Goal: Transaction & Acquisition: Purchase product/service

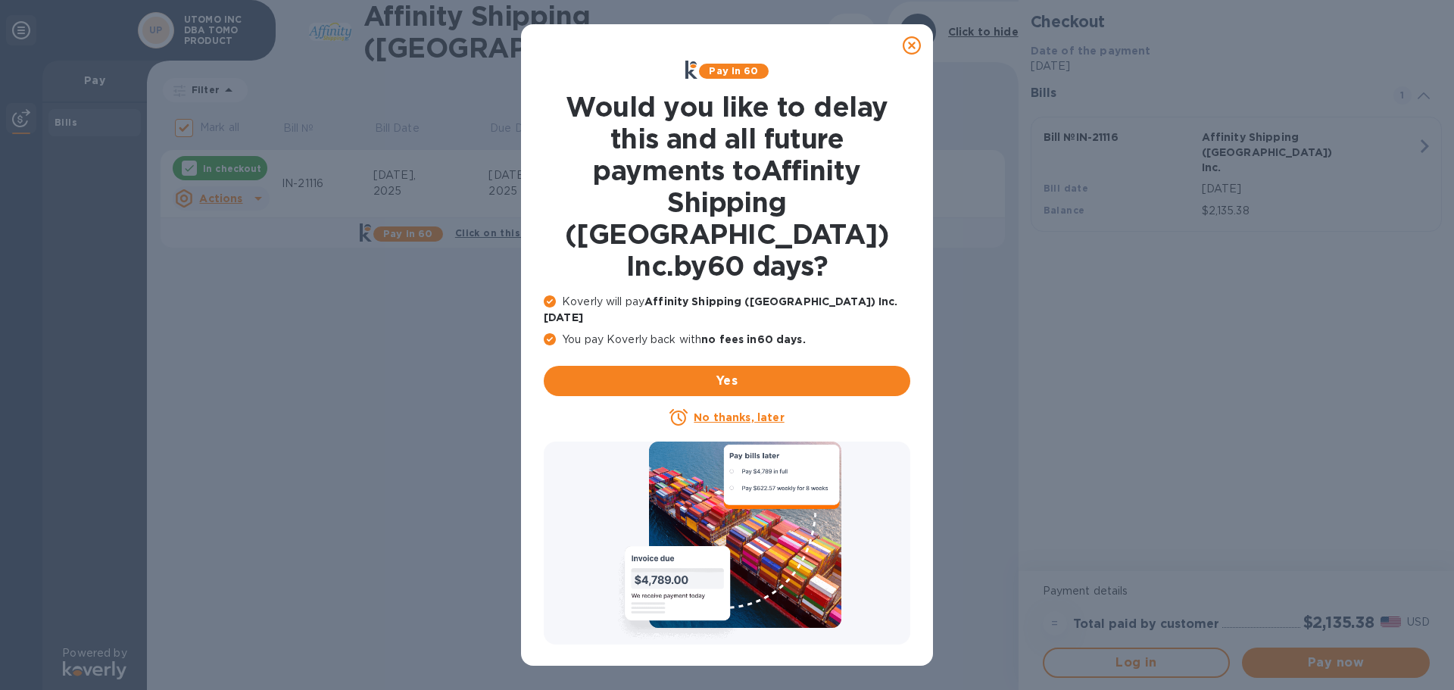
click at [915, 45] on icon at bounding box center [911, 45] width 18 height 18
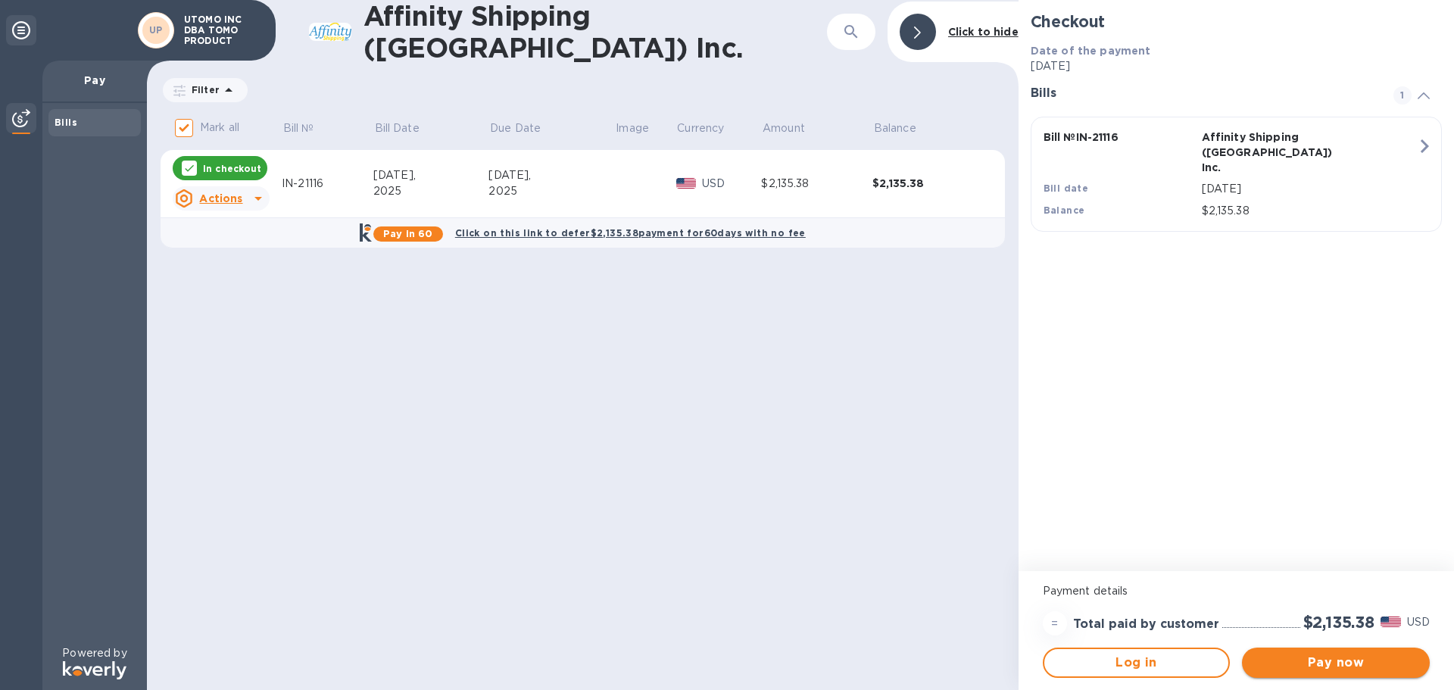
click at [1337, 665] on span "Pay now" at bounding box center [1336, 662] width 164 height 18
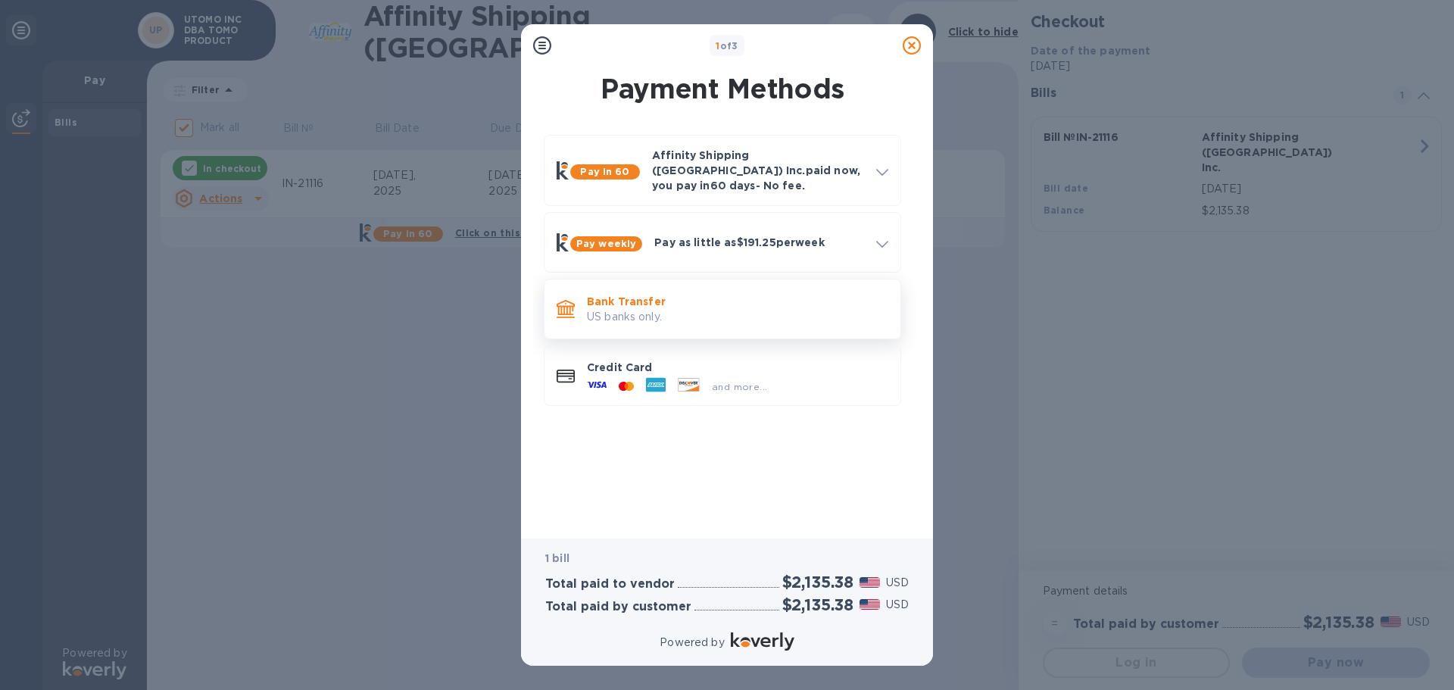
click at [636, 309] on p "US banks only." at bounding box center [737, 317] width 301 height 16
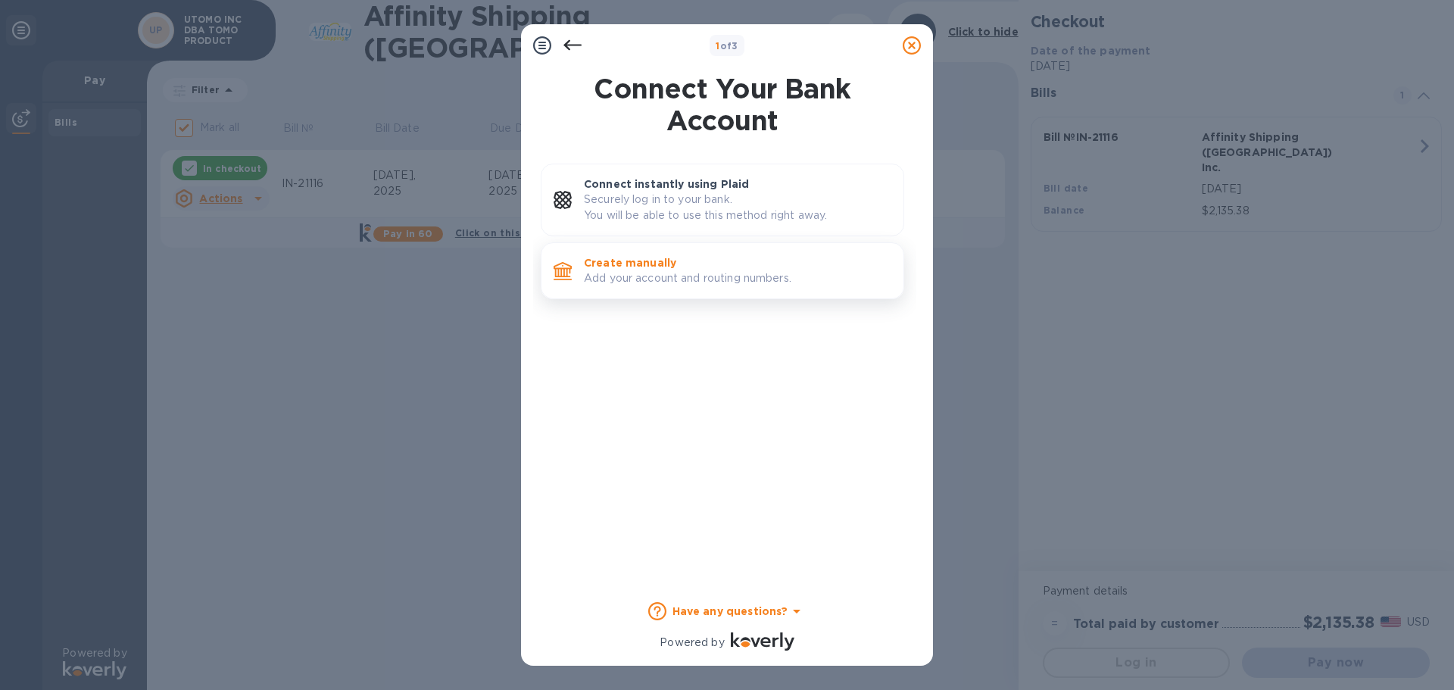
click at [703, 280] on p "Add your account and routing numbers." at bounding box center [737, 278] width 307 height 16
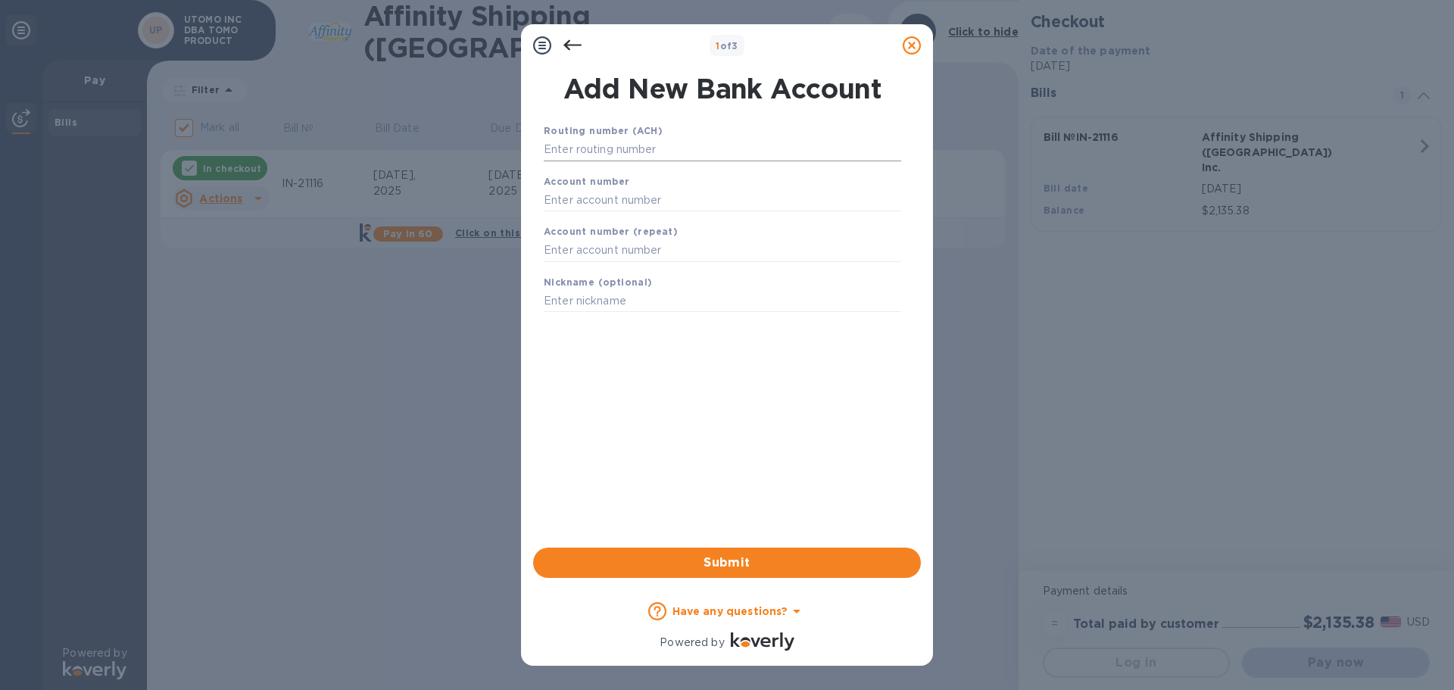
click at [684, 151] on input "text" at bounding box center [722, 150] width 357 height 23
type input "122203950"
type input "23555653"
type input "b"
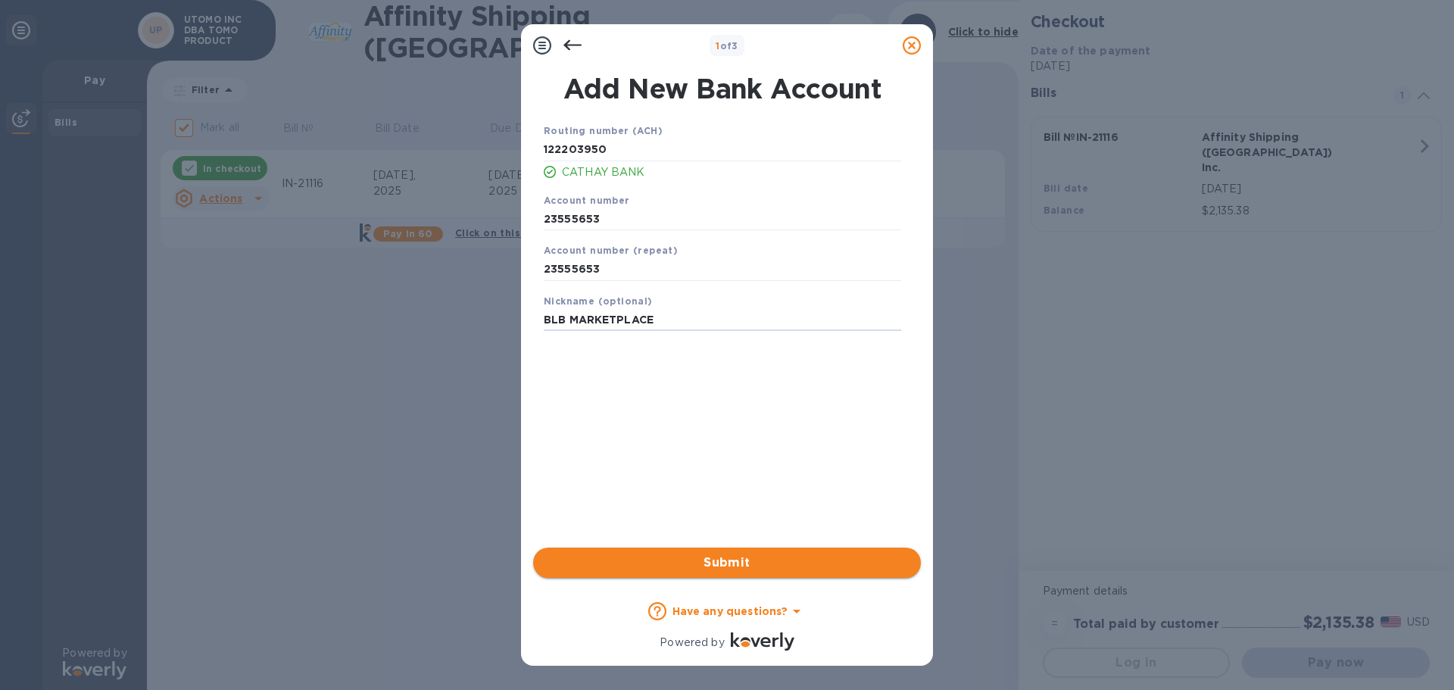
type input "BLB MARKETPLACE"
click at [669, 552] on button "Submit" at bounding box center [727, 562] width 388 height 30
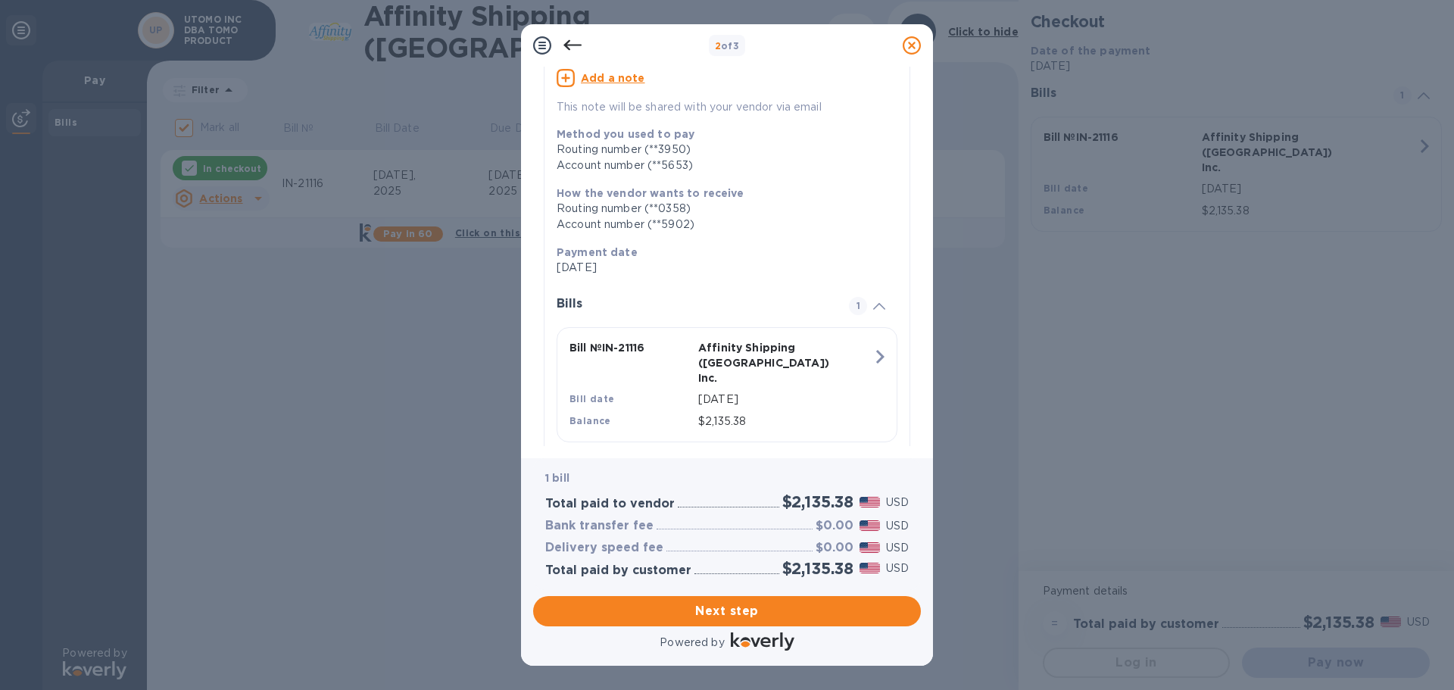
scroll to position [167, 0]
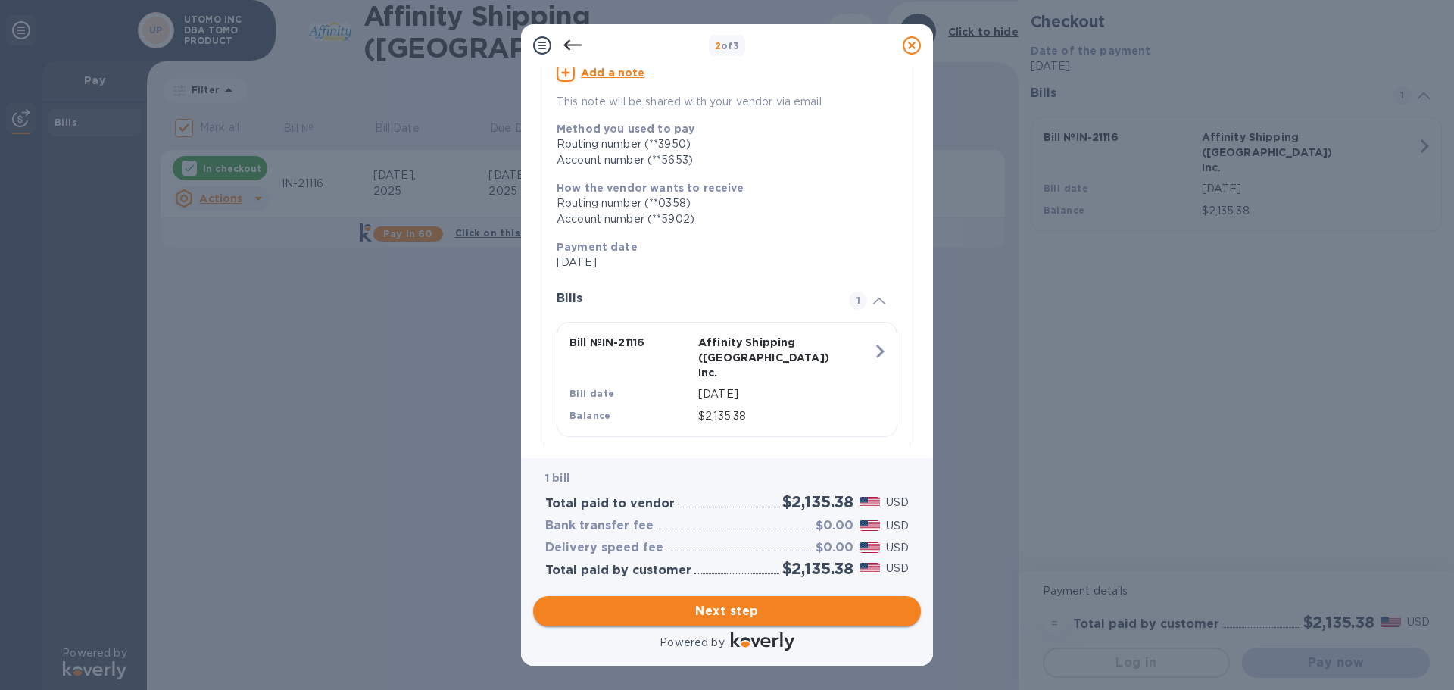
click at [738, 617] on span "Next step" at bounding box center [726, 611] width 363 height 18
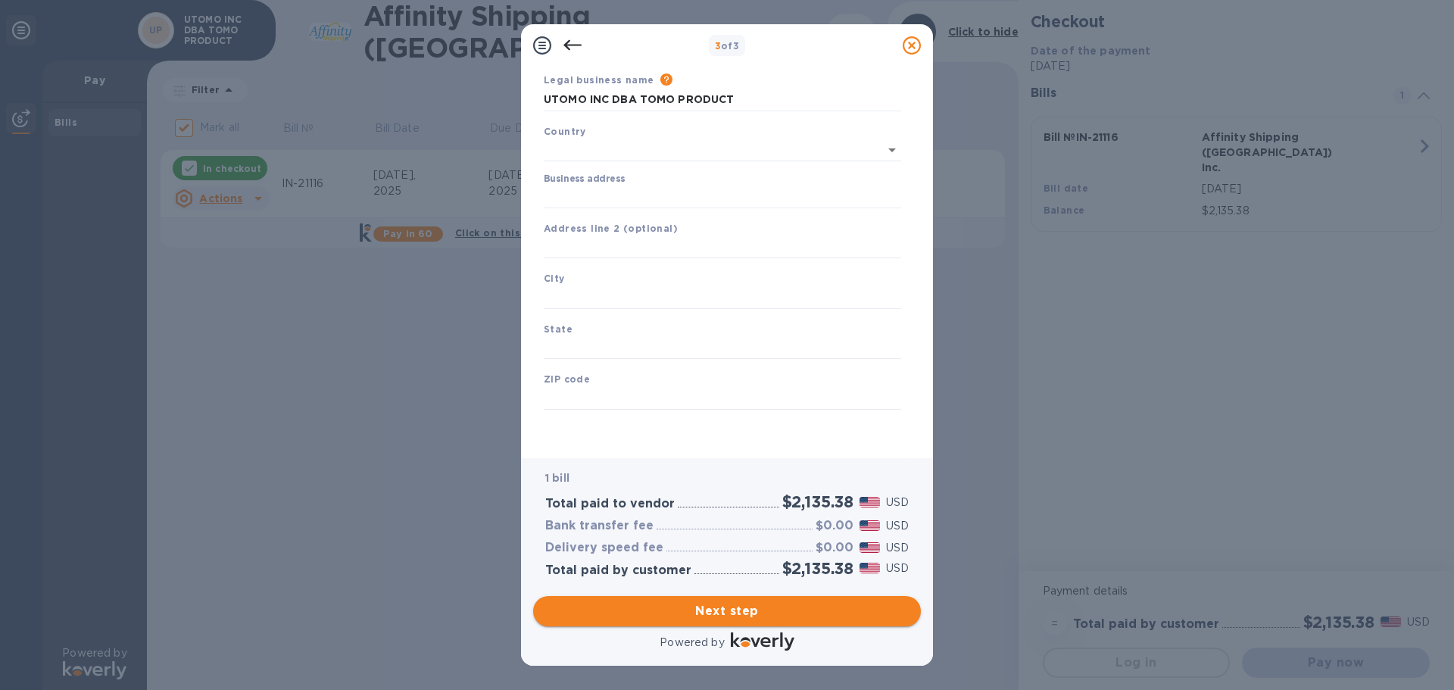
type input "United States"
click at [737, 191] on input "Business address" at bounding box center [722, 196] width 357 height 23
type input "10912 Saint Louis Drive"
click at [666, 246] on input "text" at bounding box center [722, 247] width 357 height 23
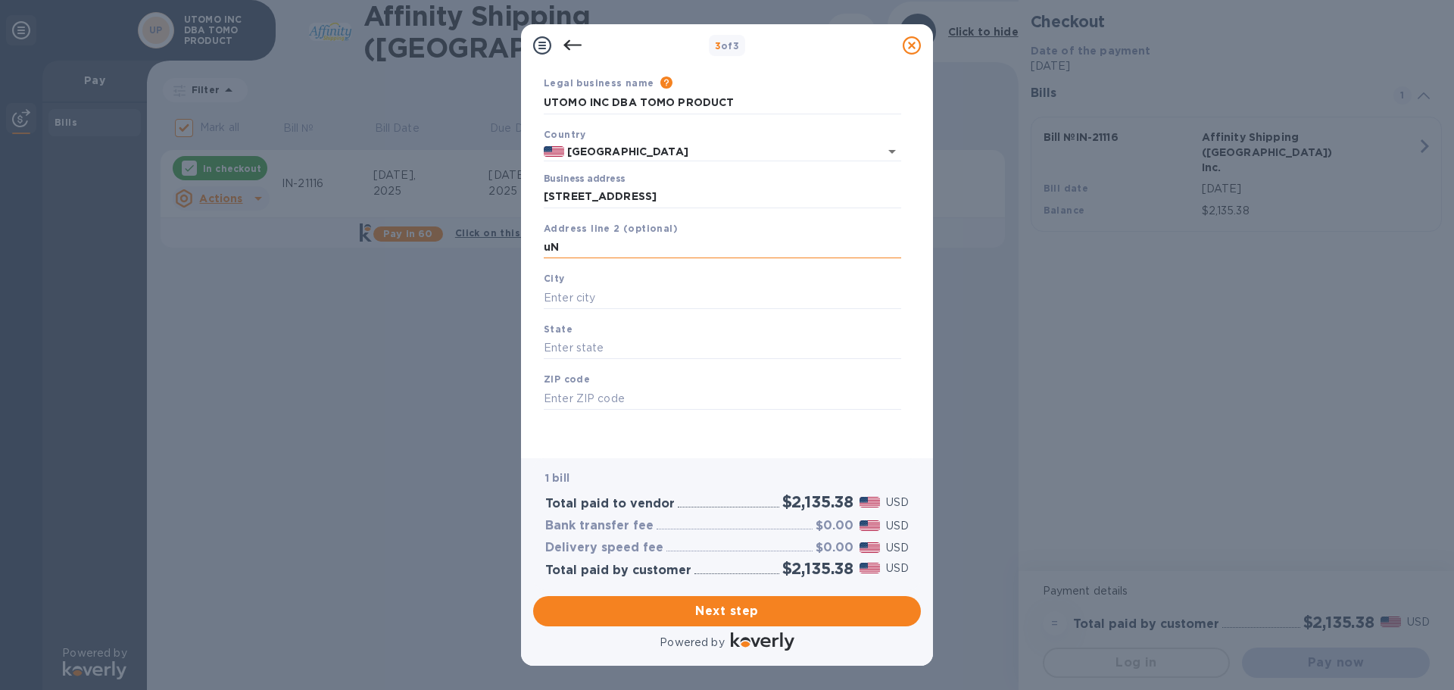
type input "u"
type input "UNIT 1"
type input "EL MONTE"
type input "CALIFORNIA"
type input "0"
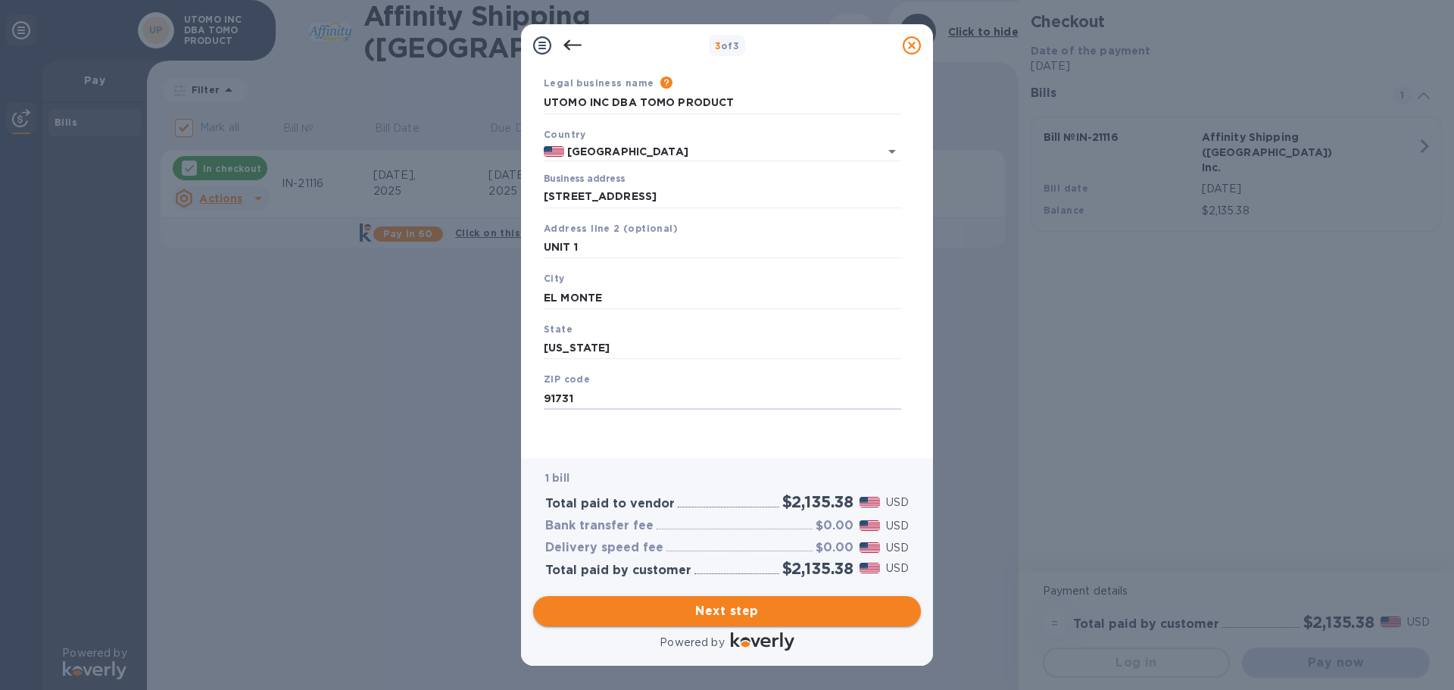
type input "91731"
click at [759, 609] on span "Next step" at bounding box center [726, 611] width 363 height 18
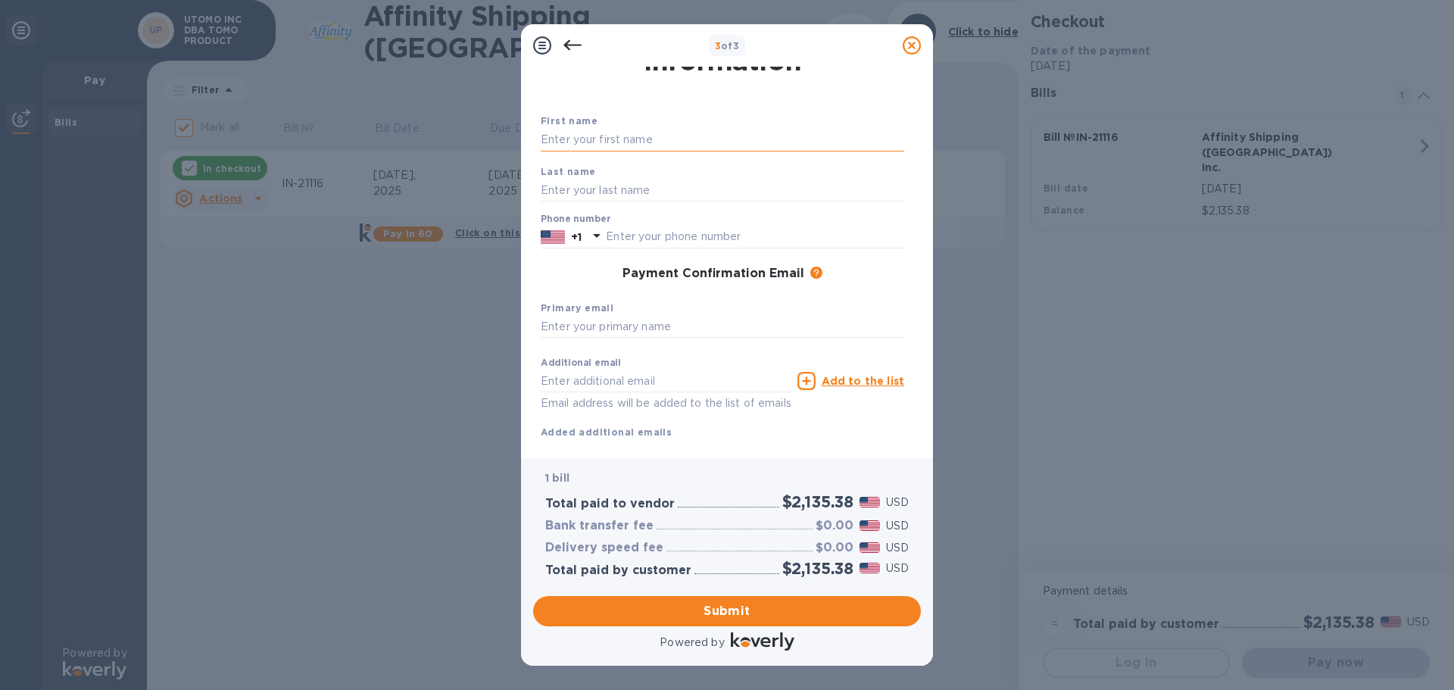
click at [664, 146] on input "text" at bounding box center [722, 140] width 363 height 23
type input "Robert"
type input "Utomo"
type input "3109897538"
type input "utomorobert@gmail.com"
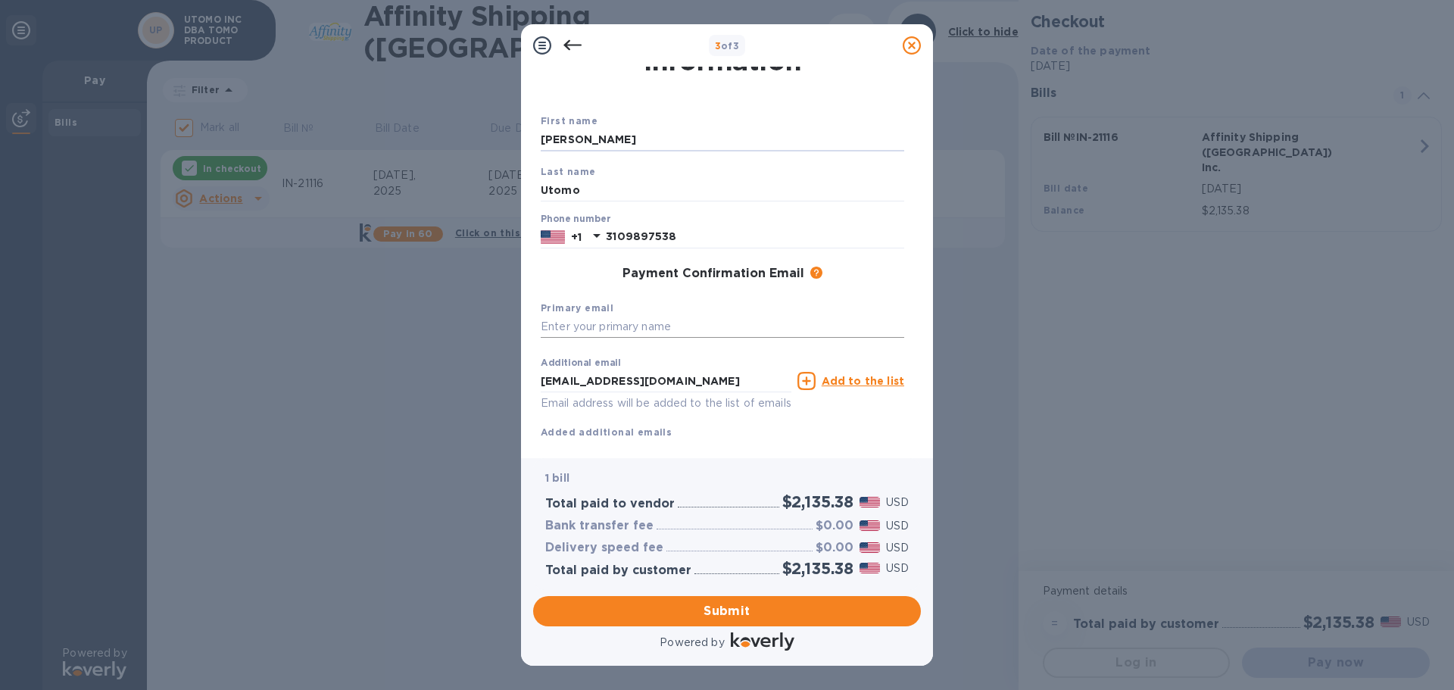
click at [690, 336] on input "text" at bounding box center [722, 327] width 363 height 23
type input "ROBERT@BLBMARKETPLACE.COM"
click at [735, 611] on span "Submit" at bounding box center [726, 611] width 363 height 18
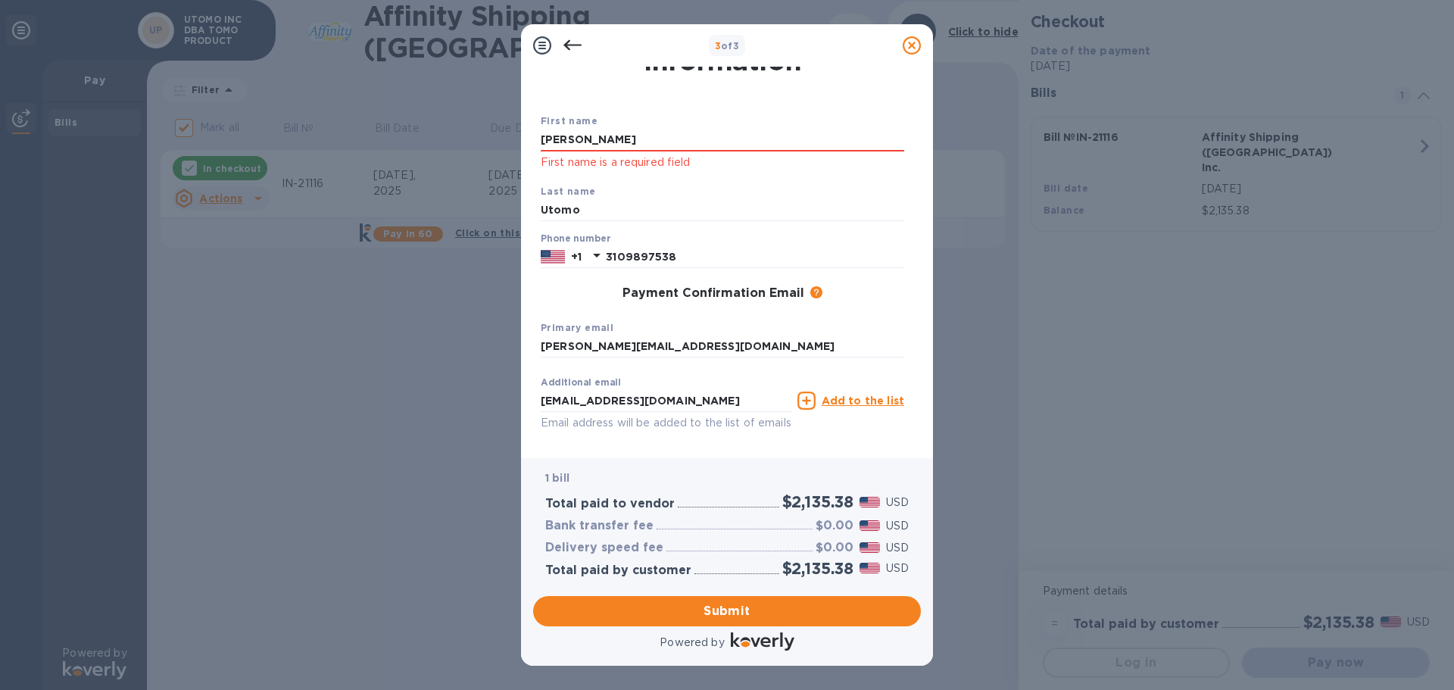
drag, startPoint x: 709, startPoint y: 142, endPoint x: 480, endPoint y: 135, distance: 229.5
click at [480, 135] on div "3 of 3 Payment Contact Information First name Robert First name is a required f…" at bounding box center [727, 345] width 1454 height 690
type input "ROBERT"
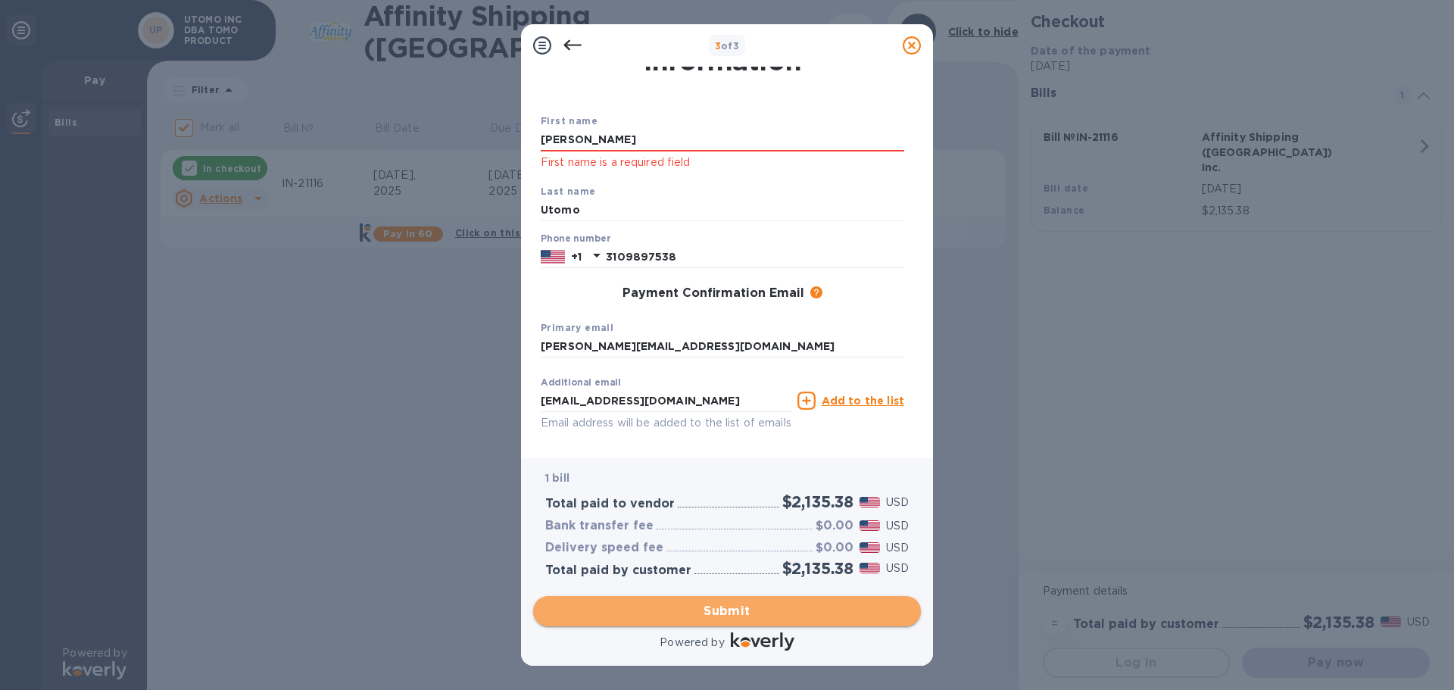
click at [742, 613] on span "Submit" at bounding box center [726, 611] width 363 height 18
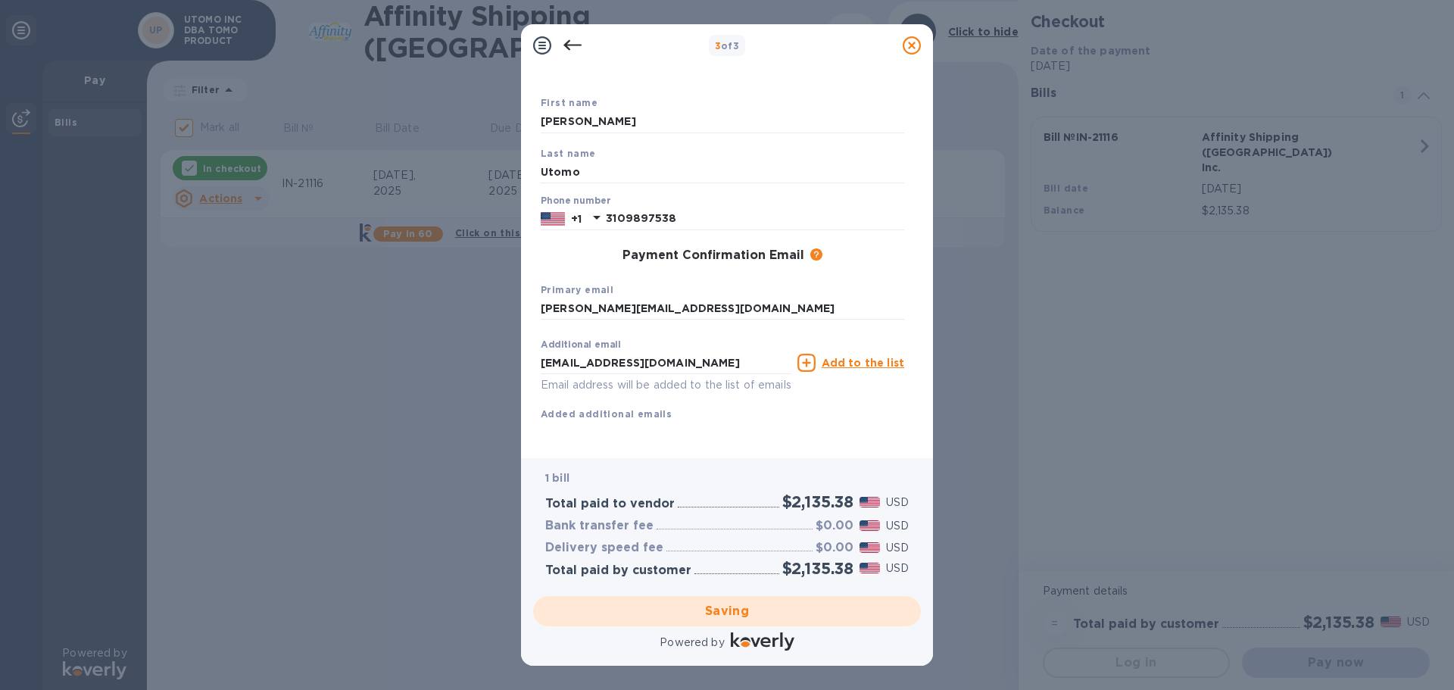
scroll to position [86, 0]
click at [706, 607] on div "Saving" at bounding box center [727, 611] width 400 height 42
click at [690, 609] on div "Saving" at bounding box center [727, 611] width 400 height 42
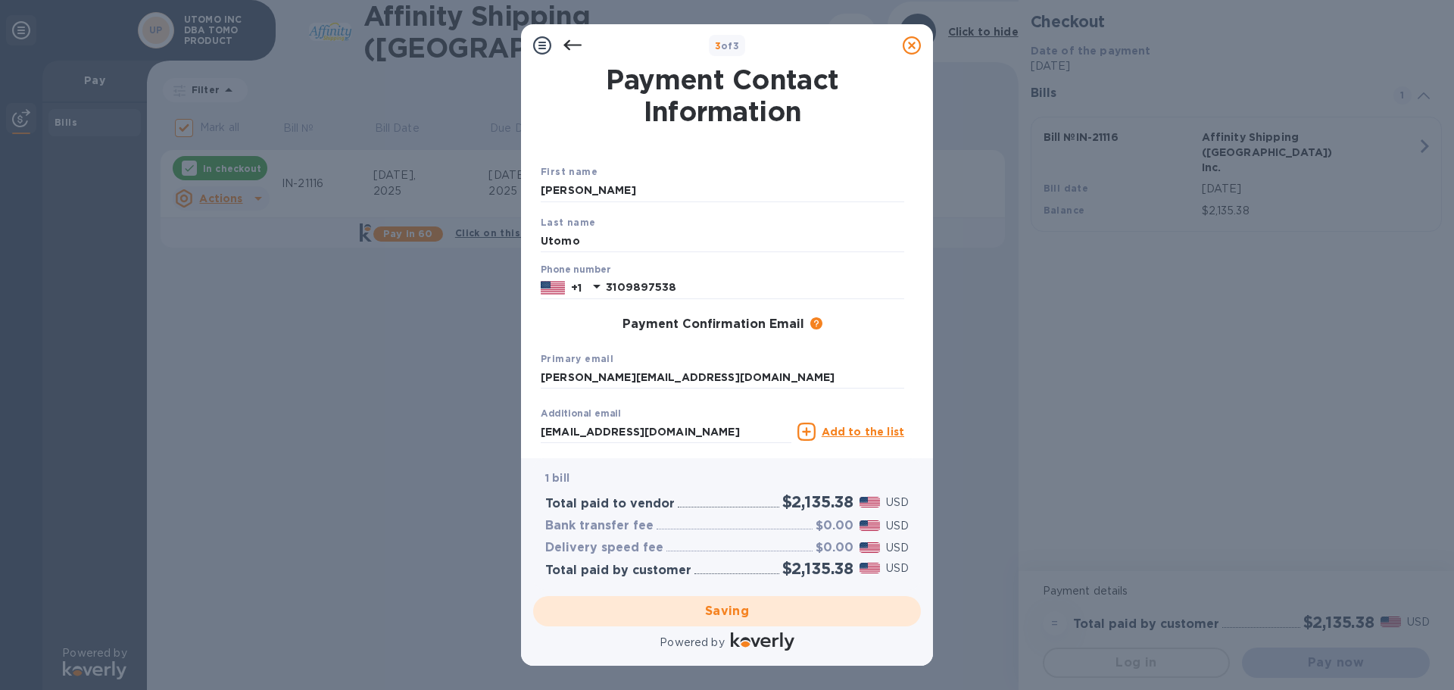
drag, startPoint x: 755, startPoint y: 40, endPoint x: 799, endPoint y: 42, distance: 43.9
click at [797, 42] on div "3 of 3" at bounding box center [727, 46] width 279 height 22
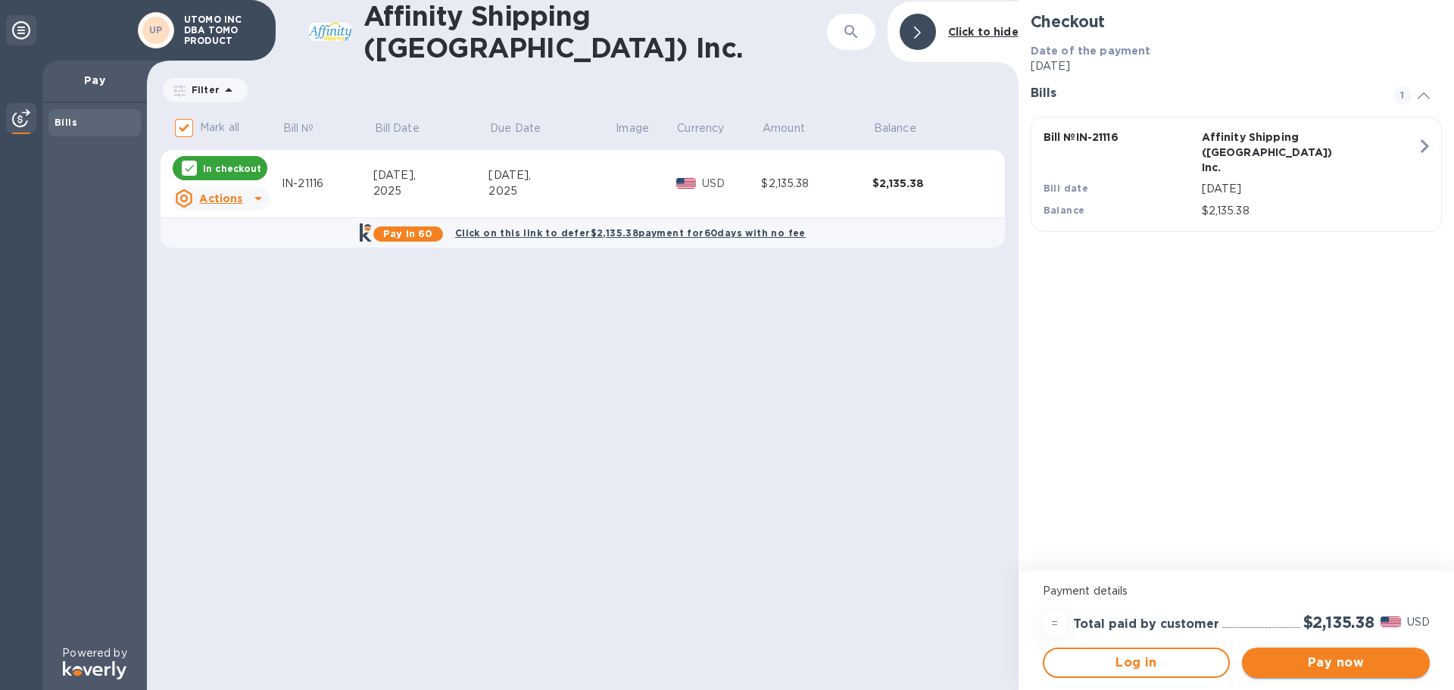
click at [1360, 664] on span "Pay now" at bounding box center [1336, 662] width 164 height 18
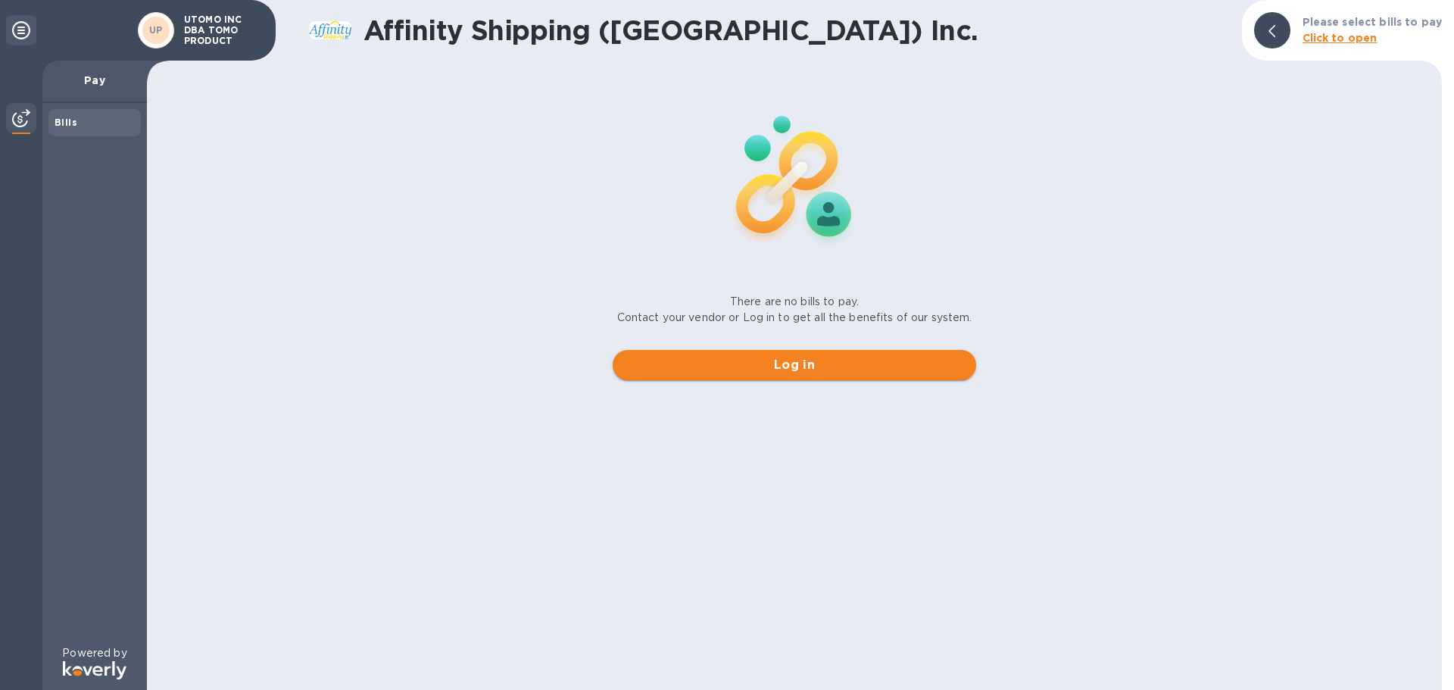
click at [840, 372] on span "Log in" at bounding box center [794, 365] width 339 height 18
